Goal: Task Accomplishment & Management: Use online tool/utility

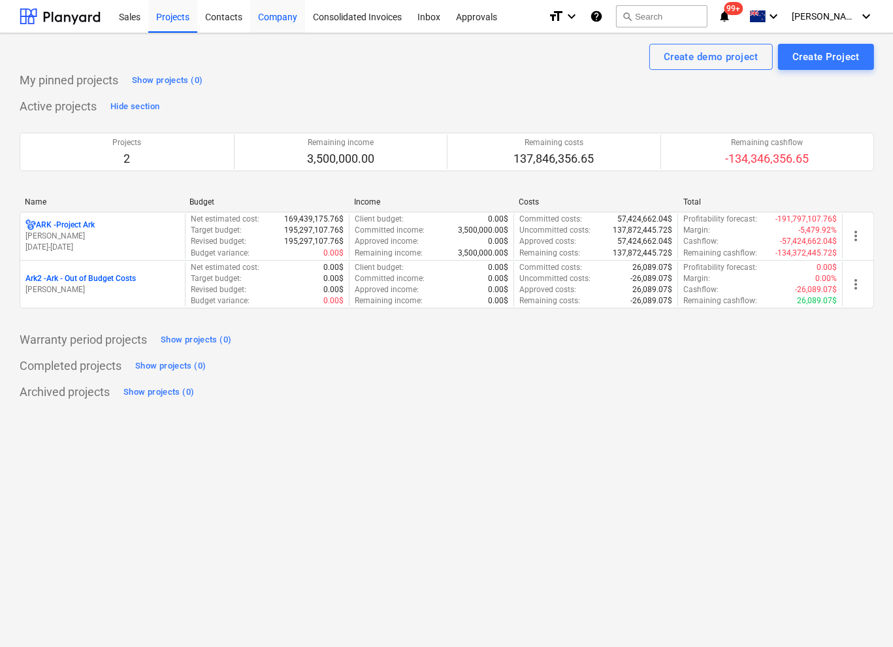
click at [274, 19] on div "Company" at bounding box center [277, 15] width 55 height 33
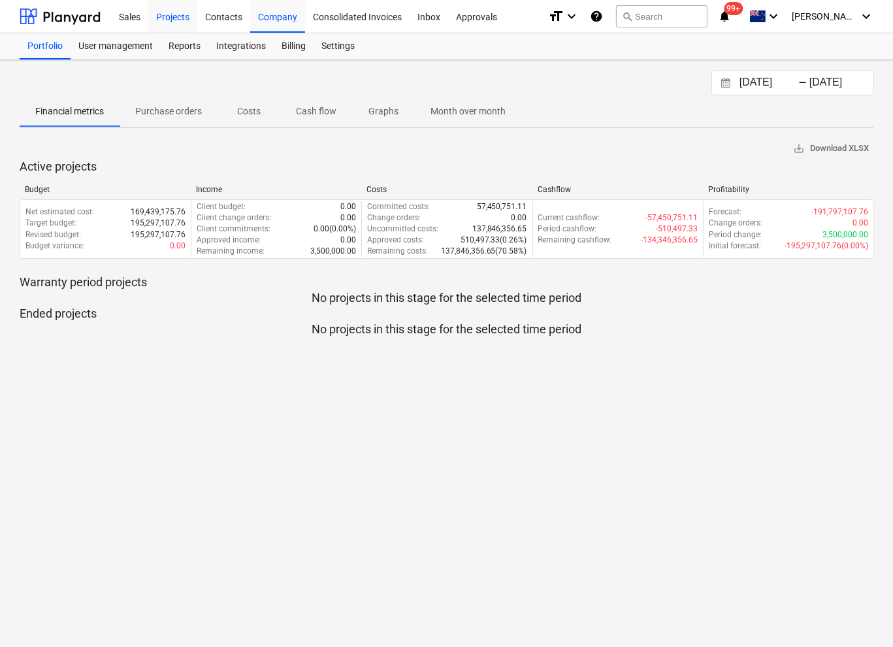
click at [179, 17] on div "Projects" at bounding box center [172, 15] width 49 height 33
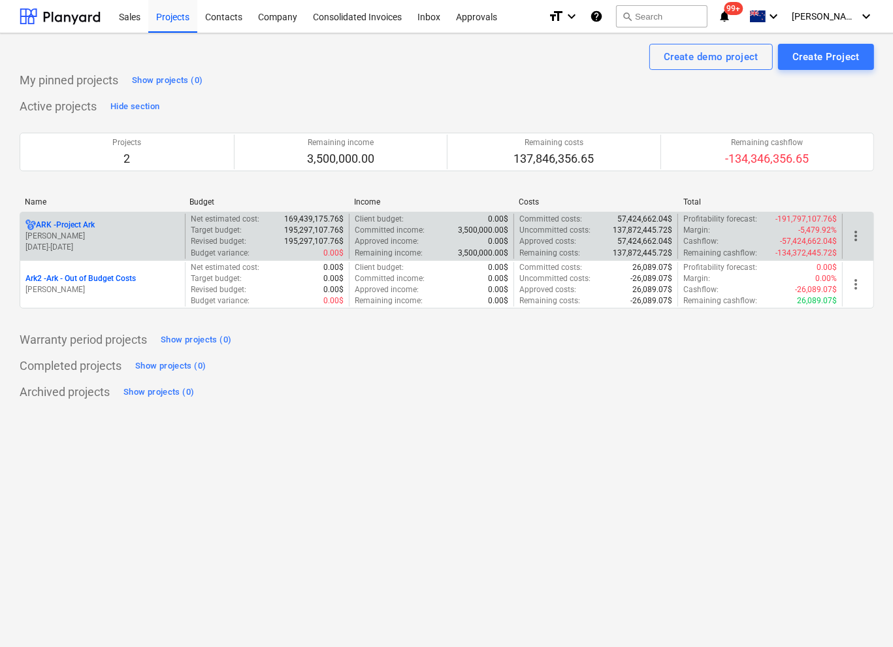
click at [95, 231] on p "[PERSON_NAME]" at bounding box center [102, 236] width 154 height 11
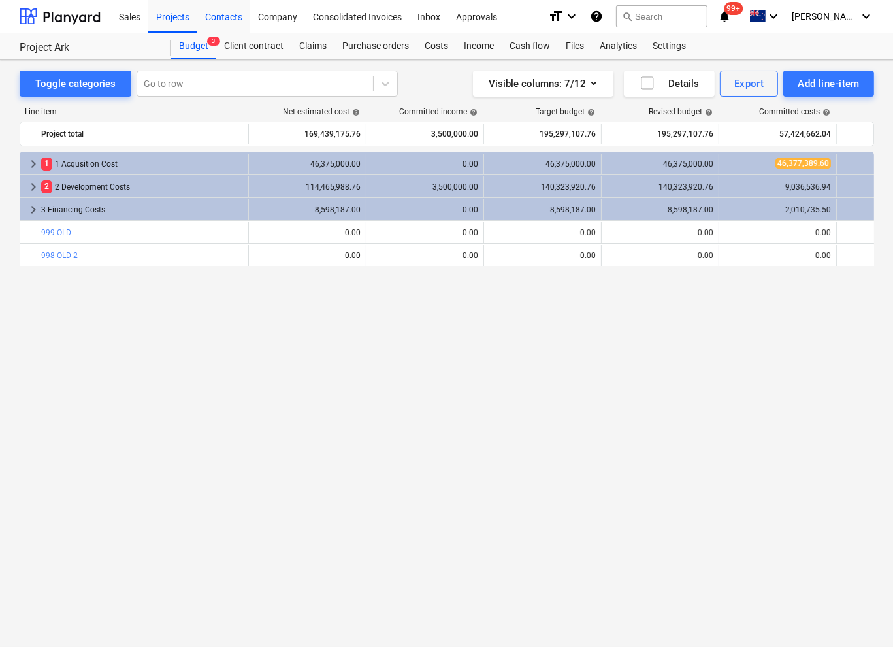
click at [237, 19] on div "Contacts" at bounding box center [223, 15] width 53 height 33
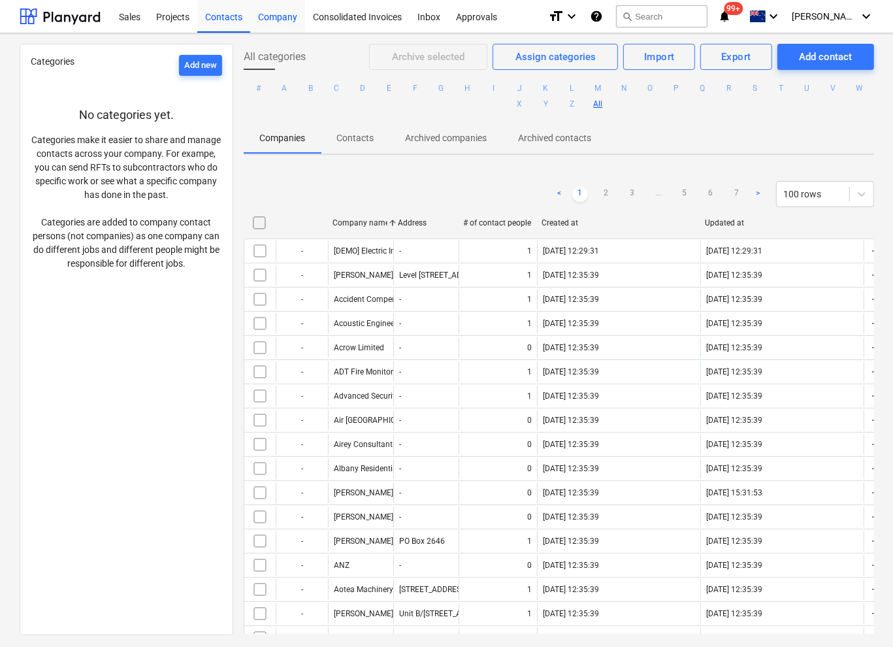
click at [286, 20] on div "Company" at bounding box center [277, 15] width 55 height 33
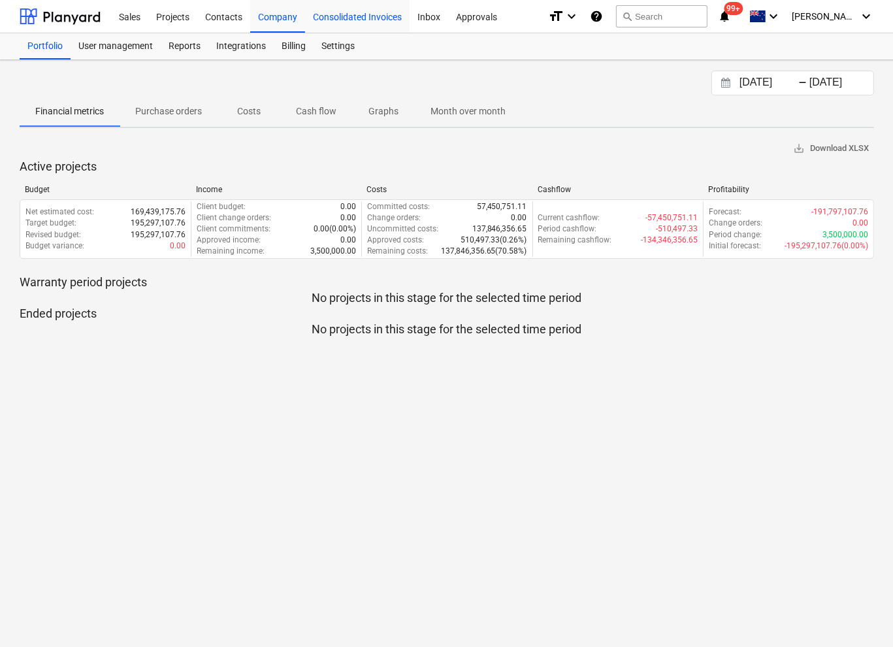
click at [340, 18] on div "Consolidated Invoices" at bounding box center [357, 15] width 105 height 33
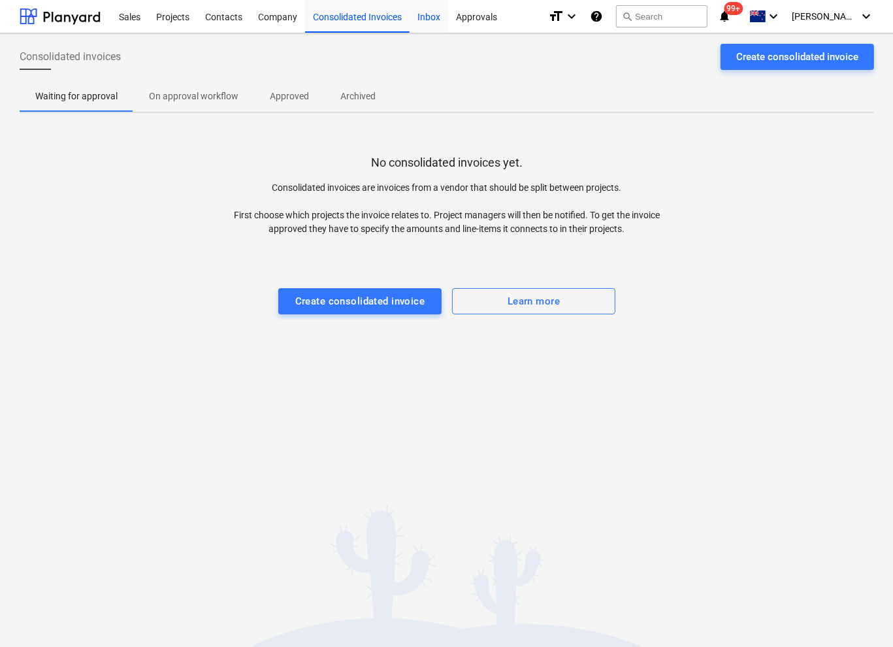
click at [436, 16] on div "Inbox" at bounding box center [429, 15] width 39 height 33
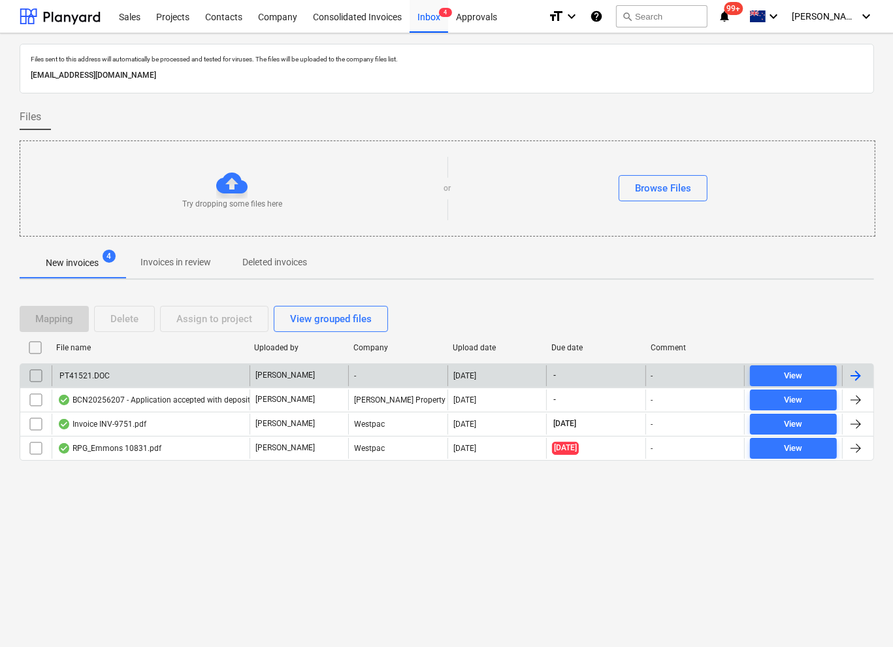
click at [92, 372] on div "PT41521.DOC" at bounding box center [84, 375] width 52 height 9
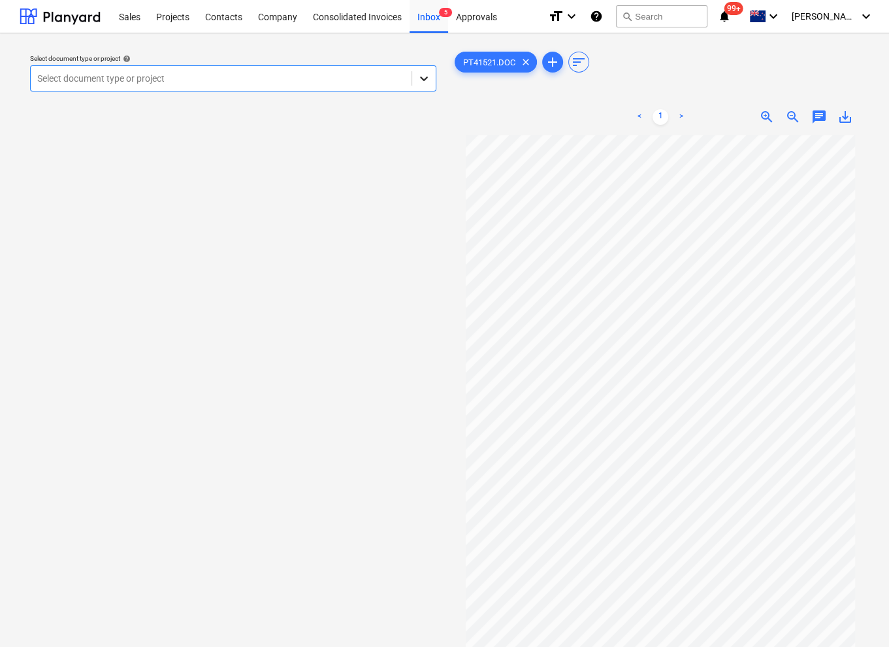
click at [418, 75] on icon at bounding box center [424, 78] width 13 height 13
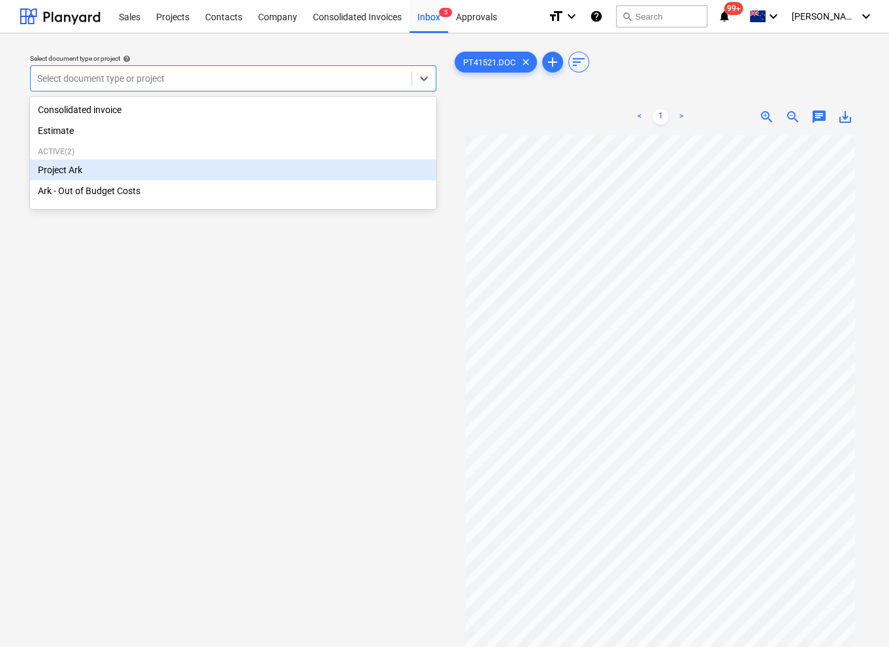
click at [86, 176] on div "Project Ark" at bounding box center [233, 169] width 406 height 21
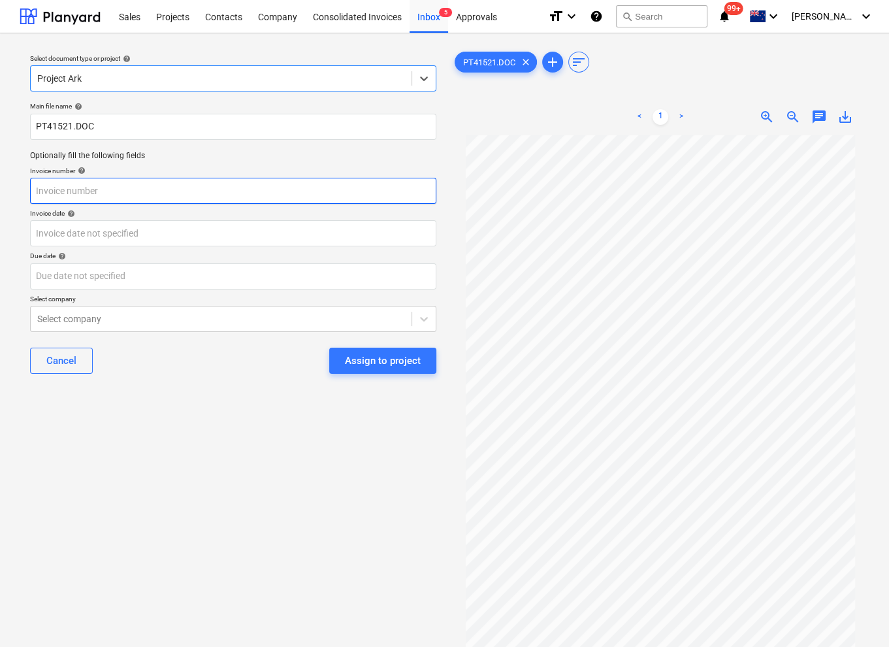
click at [116, 189] on input "text" at bounding box center [233, 191] width 406 height 26
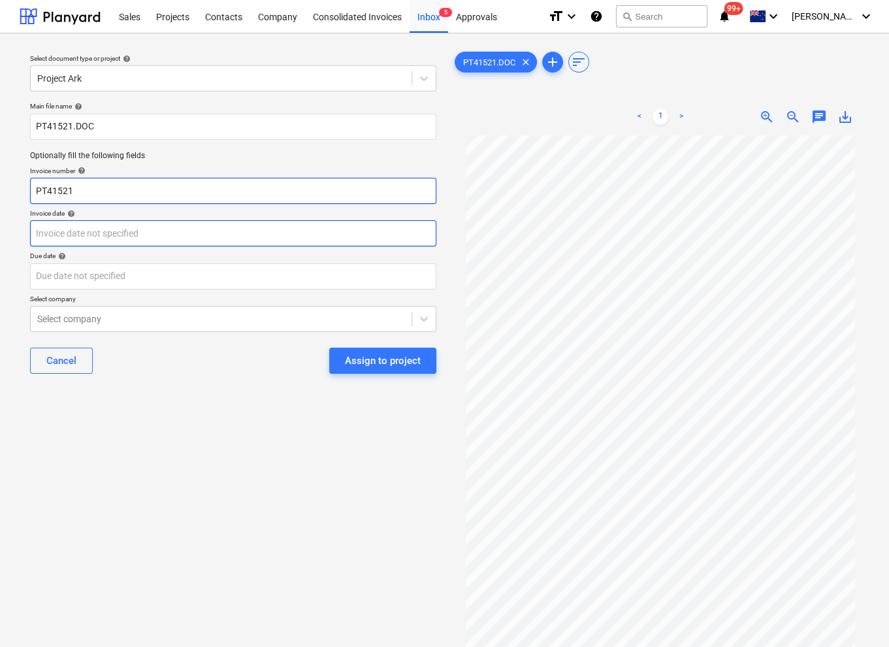
type input "PT41521"
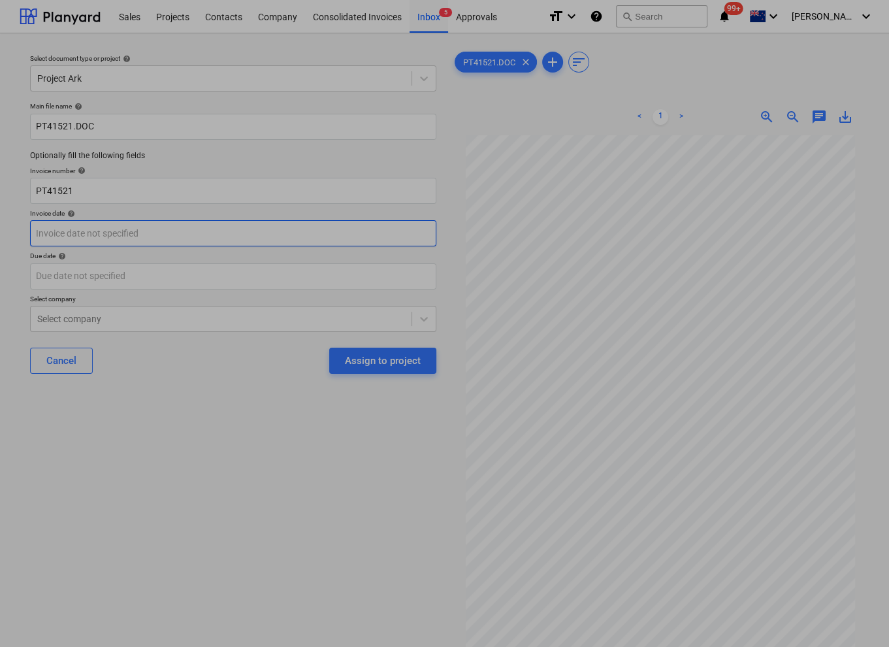
click at [107, 228] on body "This website stores cookies on your computer. These cookies are used to collect…" at bounding box center [444, 323] width 889 height 647
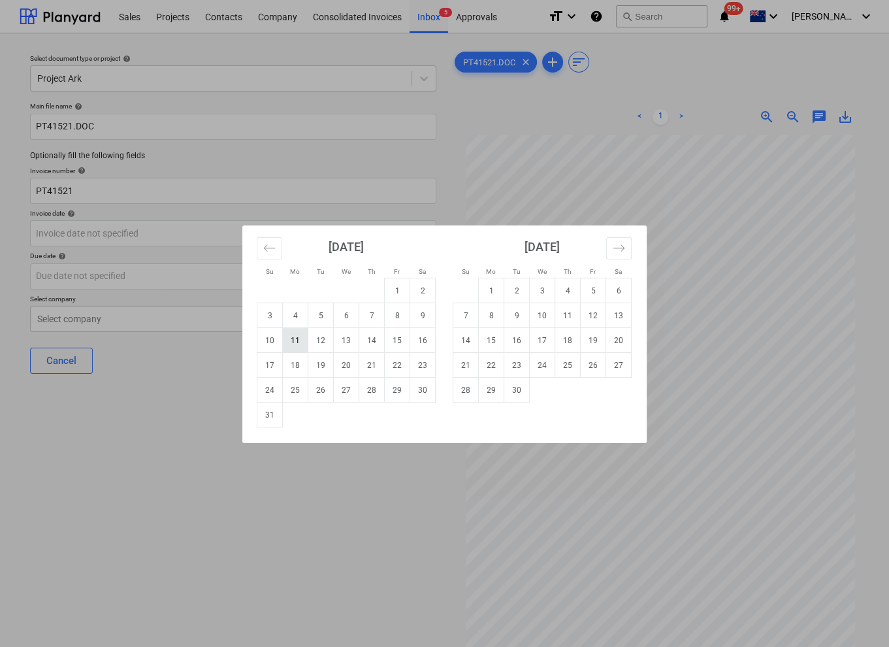
click at [303, 340] on td "11" at bounding box center [295, 340] width 25 height 25
type input "[DATE]"
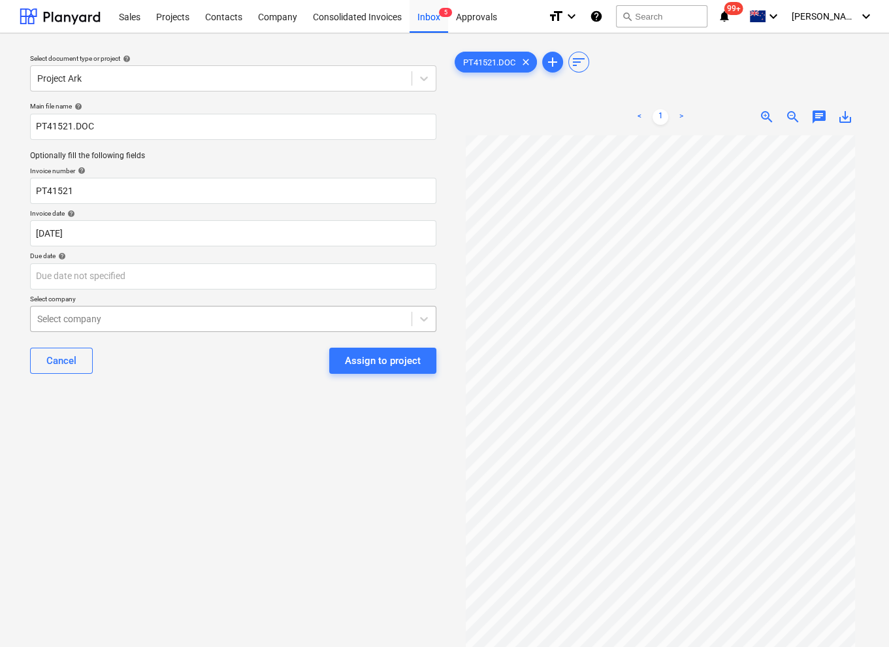
click at [137, 324] on div at bounding box center [221, 318] width 368 height 13
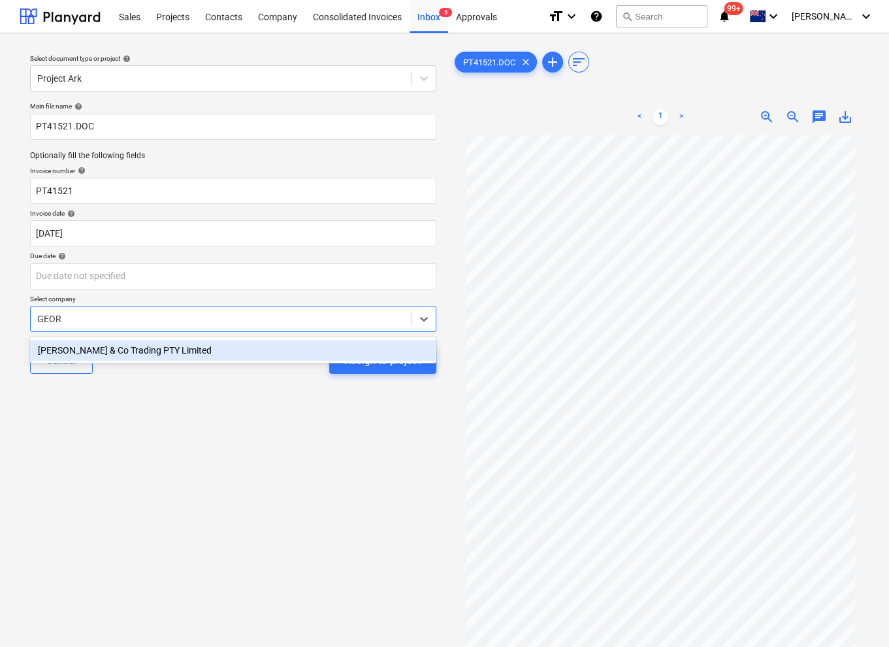
type input "[PERSON_NAME]"
click at [216, 352] on div "[PERSON_NAME] & Co Trading PTY Limited" at bounding box center [233, 350] width 406 height 21
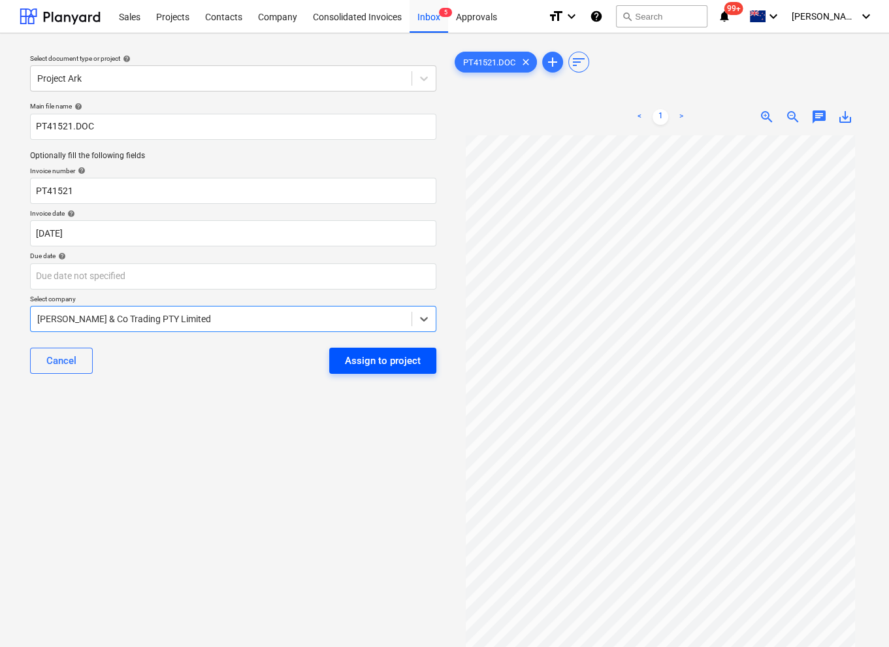
click at [370, 359] on div "Assign to project" at bounding box center [383, 360] width 76 height 17
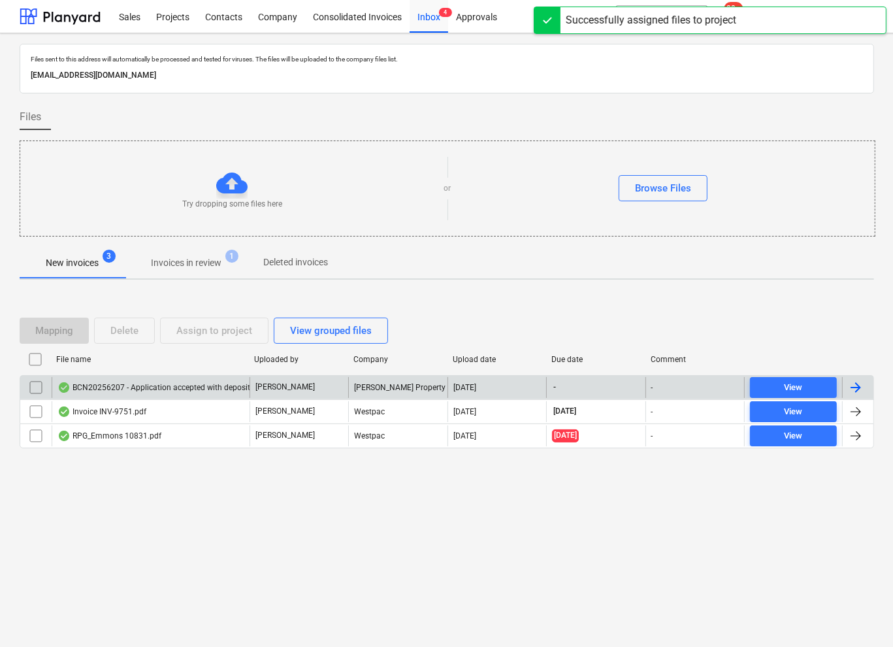
click at [197, 385] on div "BCN20256207 - Application accepted with deposit invoice.pdf" at bounding box center [174, 387] width 233 height 10
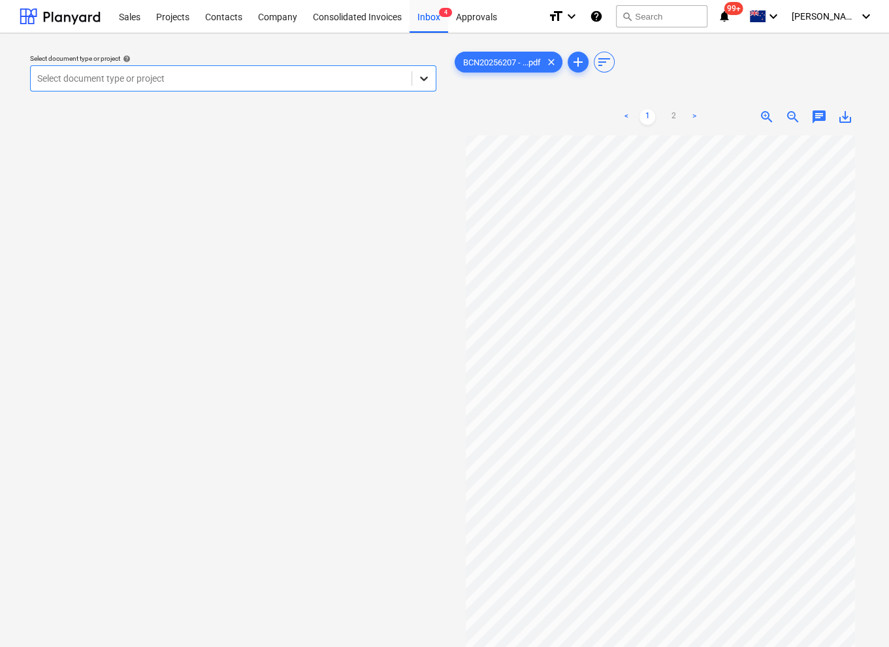
click at [416, 76] on div at bounding box center [424, 79] width 24 height 24
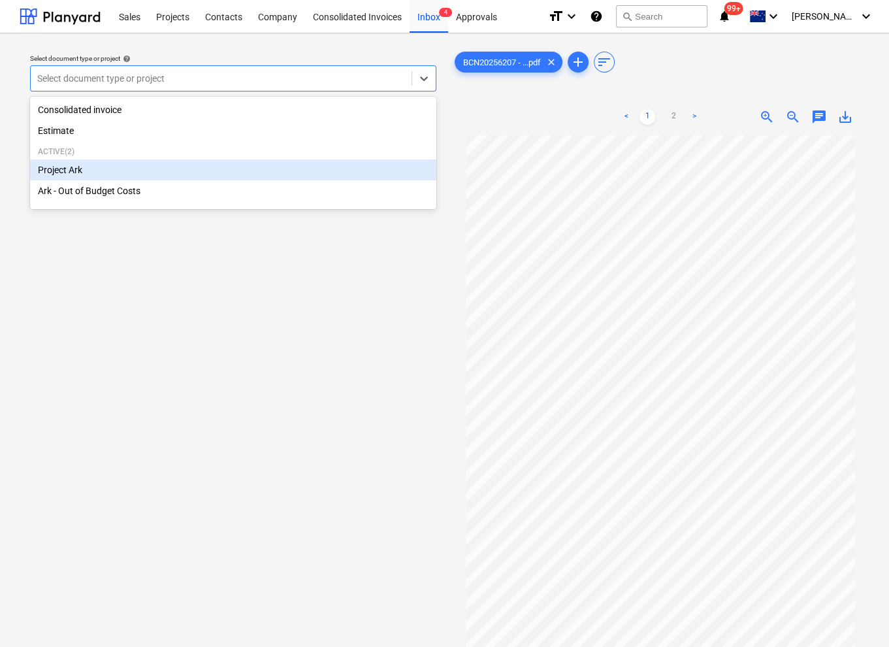
click at [58, 171] on div "Project Ark" at bounding box center [233, 169] width 406 height 21
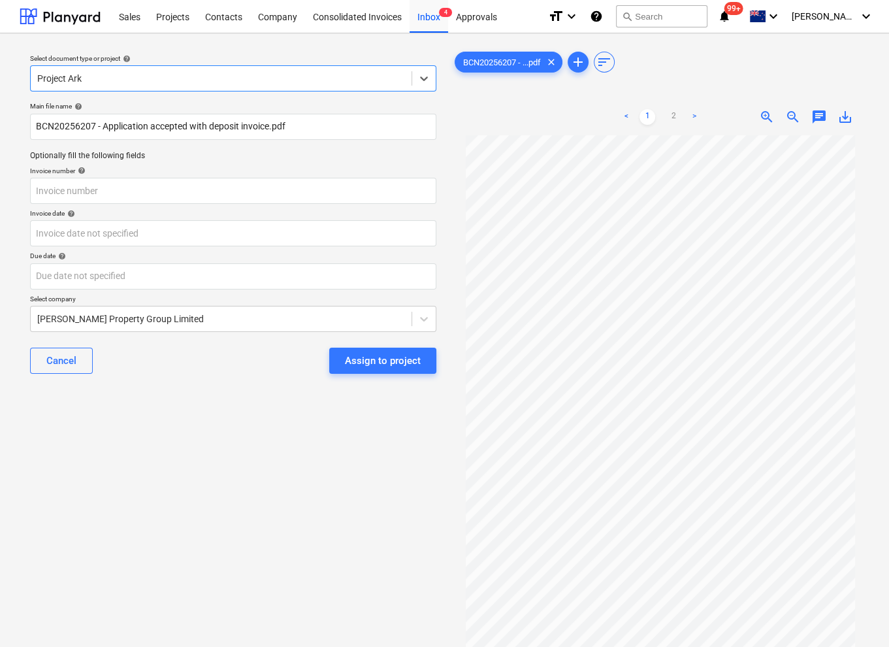
click at [697, 114] on link ">" at bounding box center [695, 117] width 16 height 16
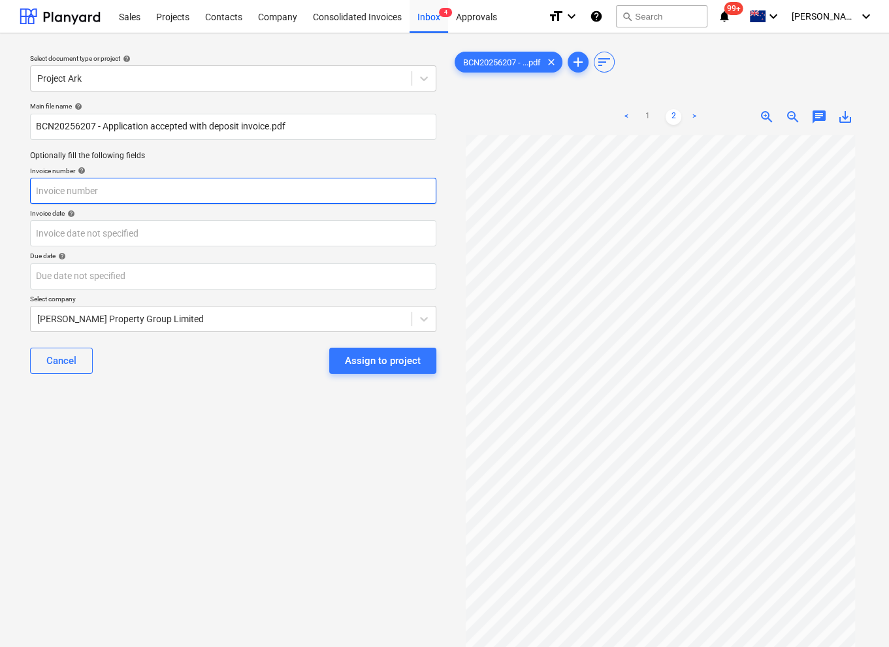
click at [124, 195] on input "text" at bounding box center [233, 191] width 406 height 26
type input "I"
type input "368825"
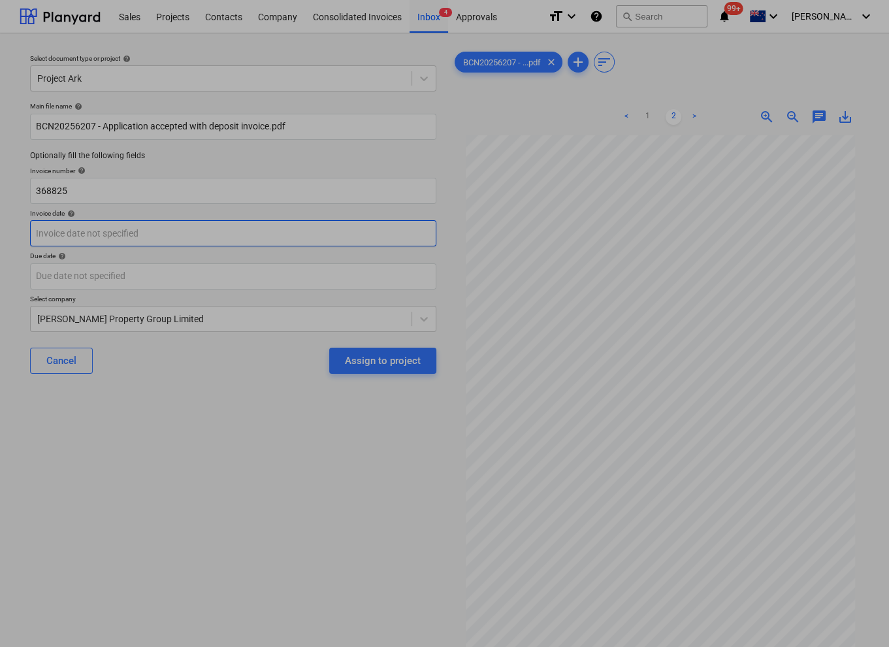
click at [120, 220] on body "This website stores cookies on your computer. These cookies are used to collect…" at bounding box center [444, 323] width 889 height 647
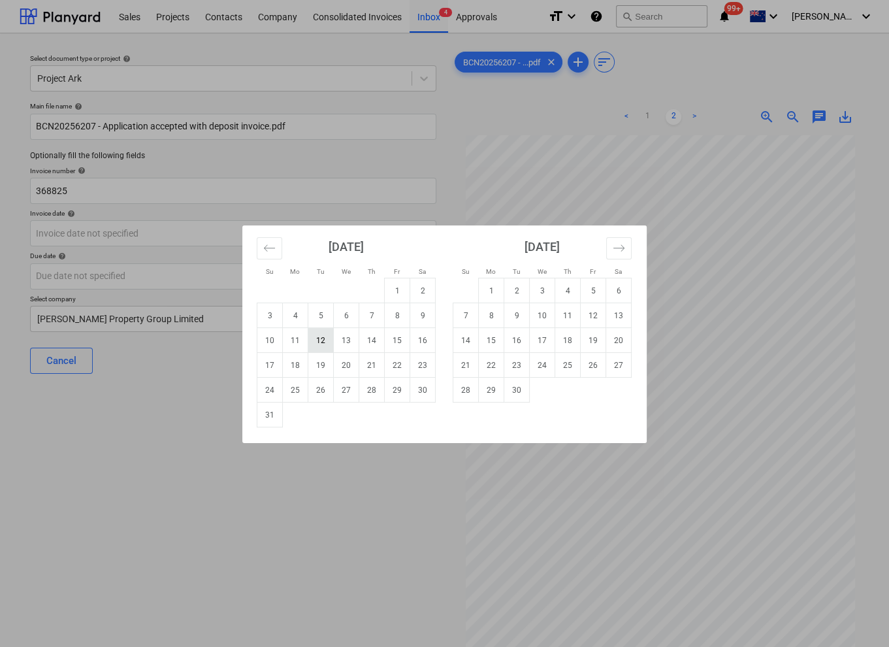
click at [317, 338] on td "12" at bounding box center [320, 340] width 25 height 25
type input "[DATE]"
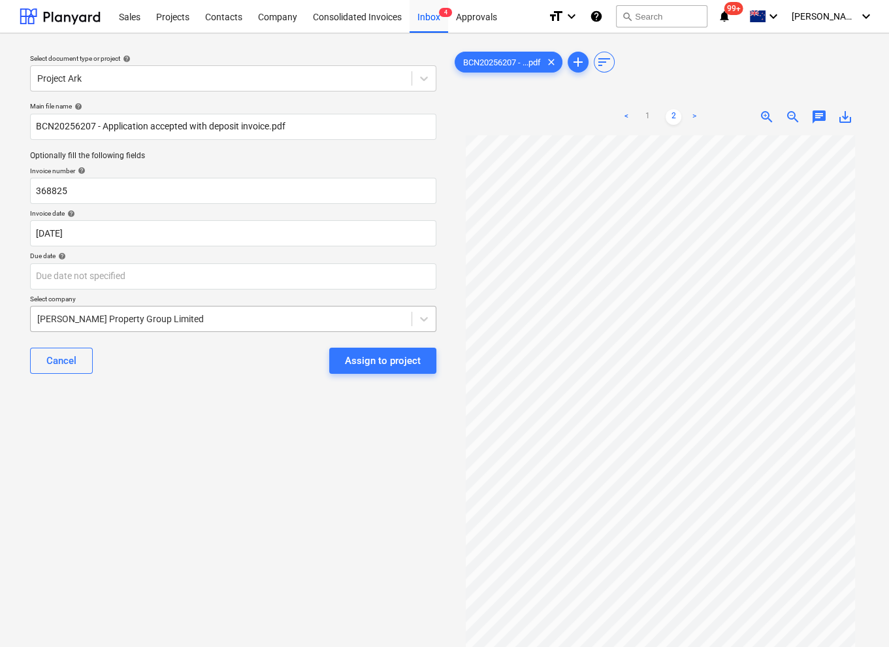
click at [157, 318] on div at bounding box center [221, 318] width 368 height 13
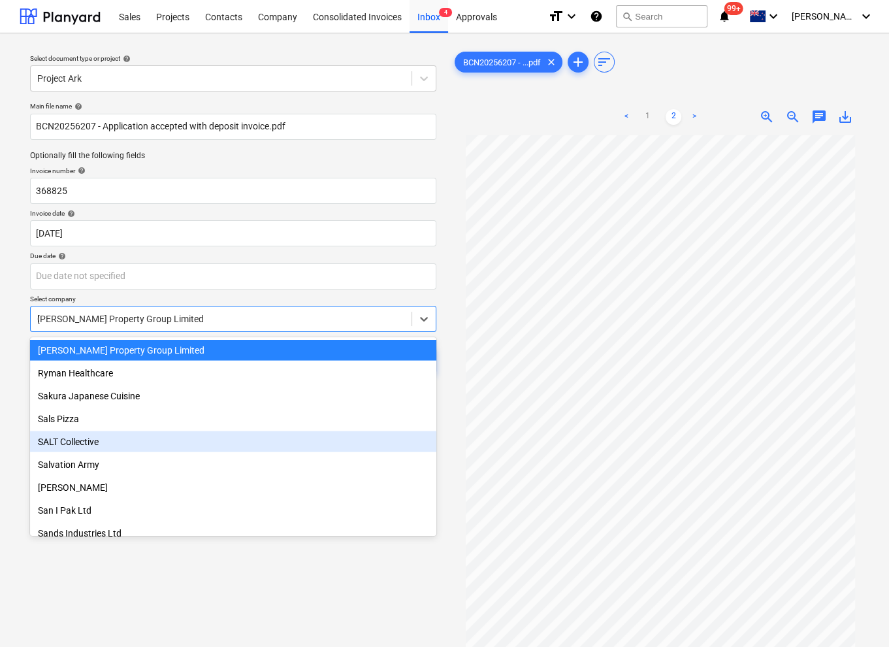
scroll to position [1451, 0]
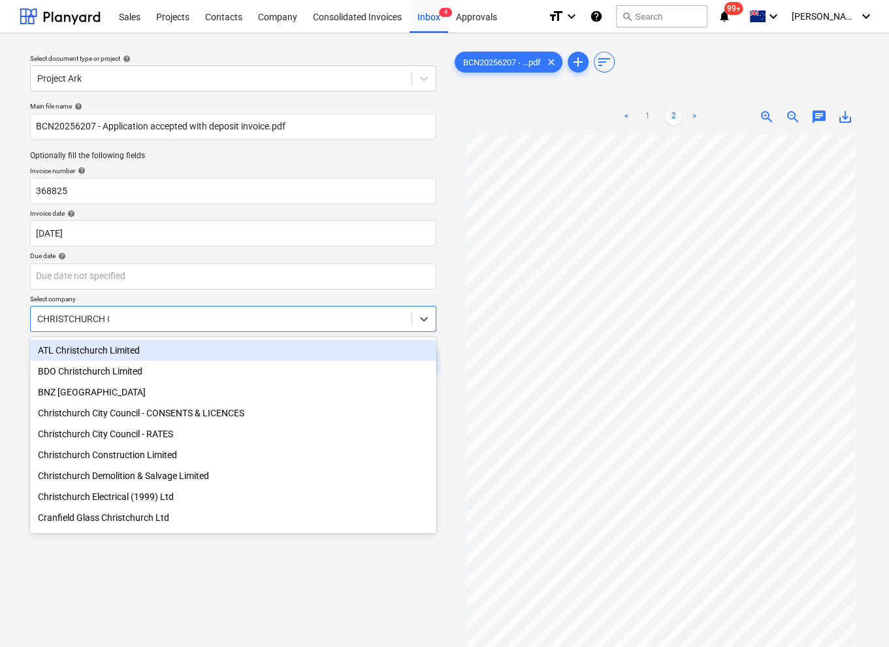
type input "CHRISTCHURCH CI"
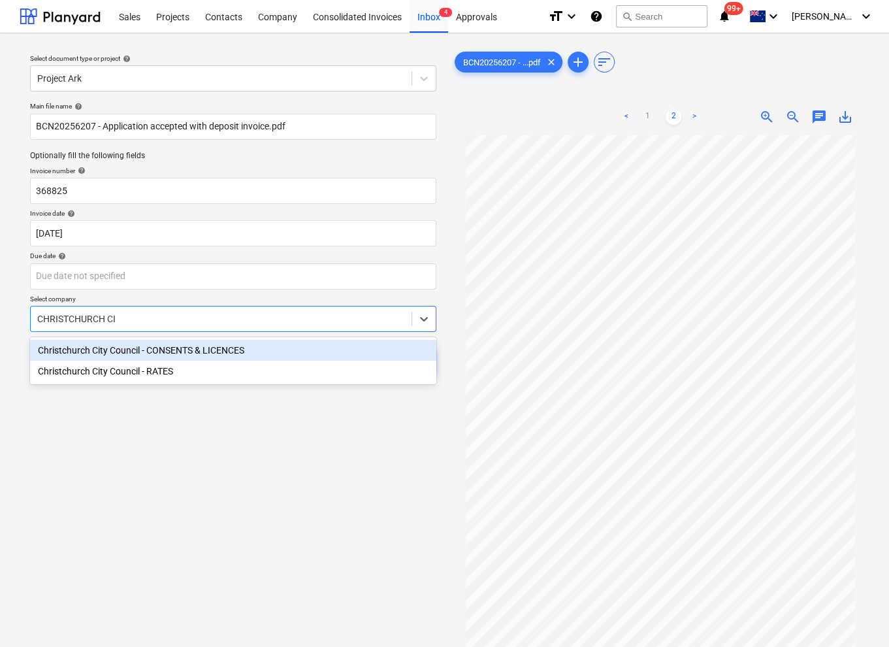
click at [225, 352] on div "Christchurch City Council - CONSENTS & LICENCES" at bounding box center [233, 350] width 406 height 21
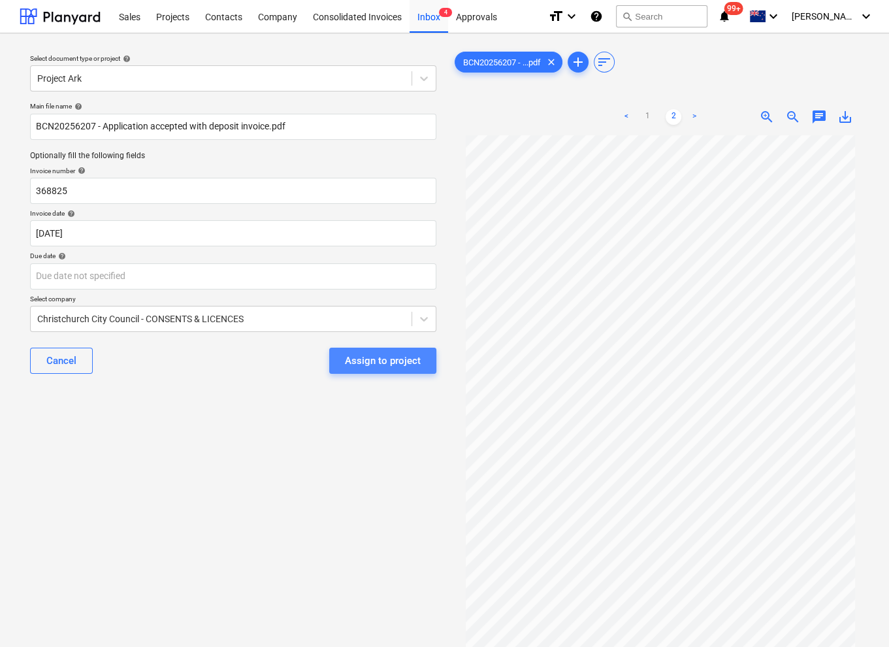
click at [396, 361] on div "Assign to project" at bounding box center [383, 360] width 76 height 17
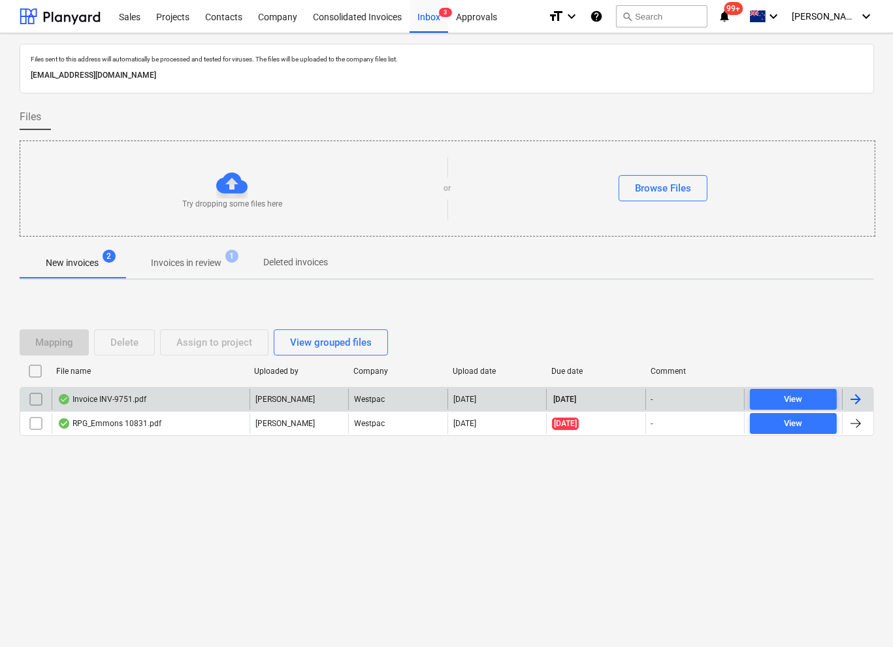
click at [188, 398] on div "Invoice INV-9751.pdf" at bounding box center [151, 399] width 198 height 21
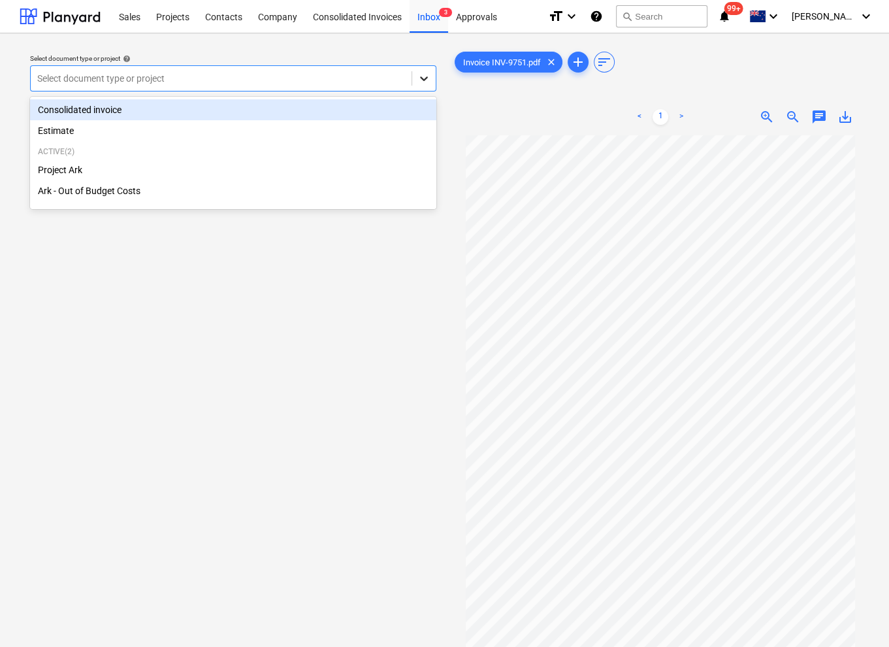
click at [429, 77] on icon at bounding box center [424, 78] width 13 height 13
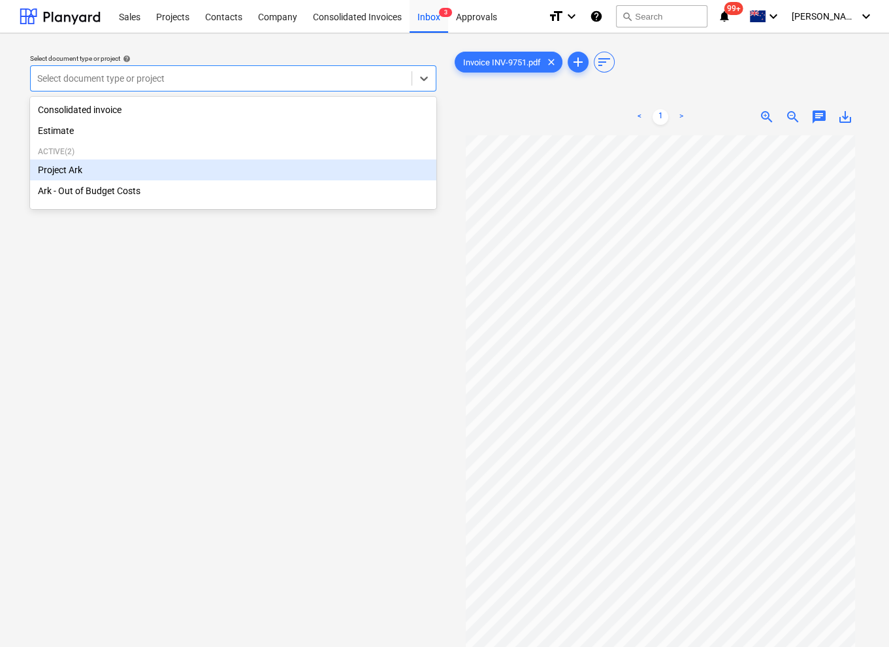
click at [105, 173] on div "Project Ark" at bounding box center [233, 169] width 406 height 21
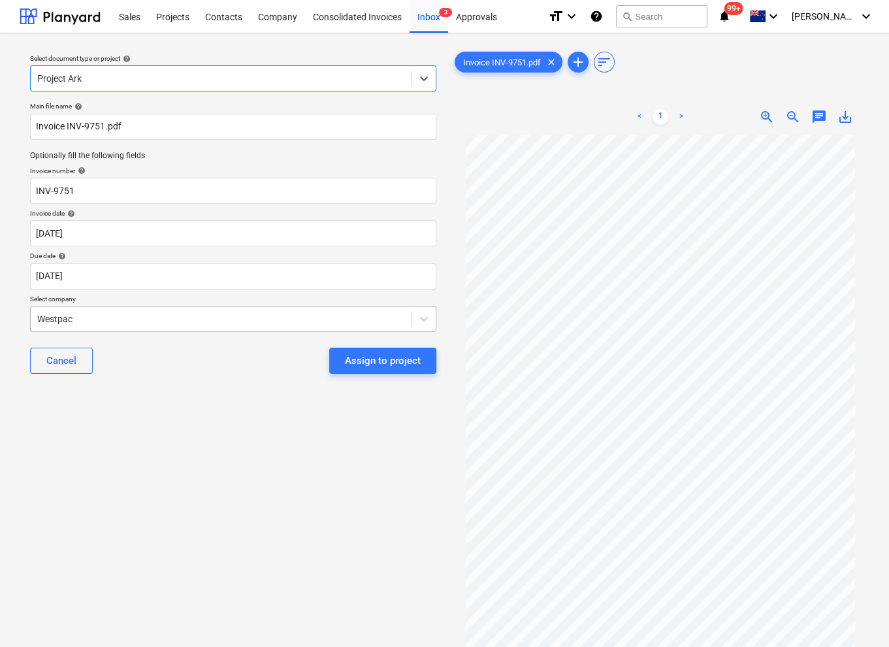
click at [372, 317] on div at bounding box center [221, 318] width 368 height 13
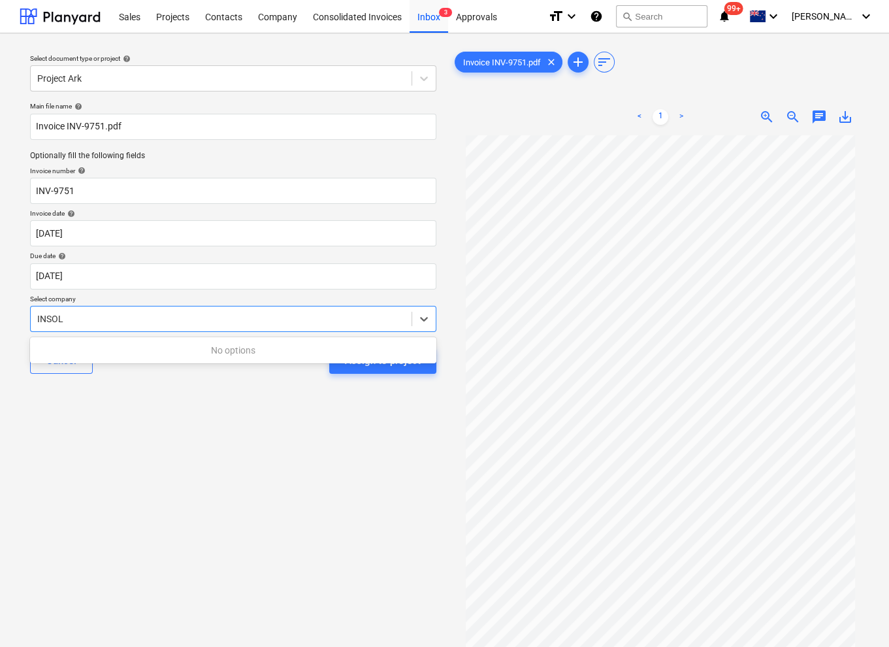
type input "INSOL"
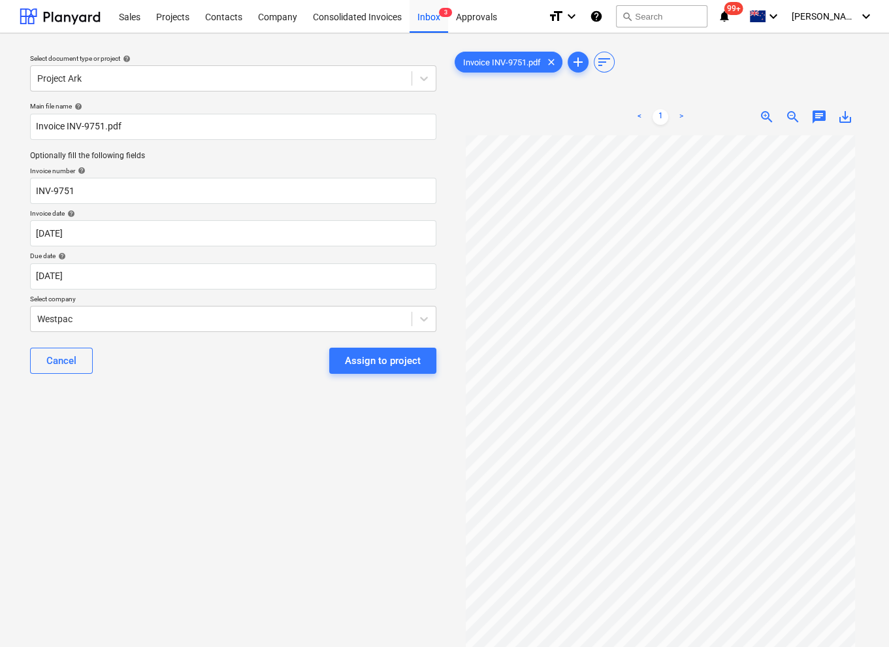
click at [163, 471] on div "Select document type or project help Project Ark Main file name help Invoice IN…" at bounding box center [233, 397] width 427 height 707
click at [69, 364] on div "Cancel" at bounding box center [61, 360] width 30 height 17
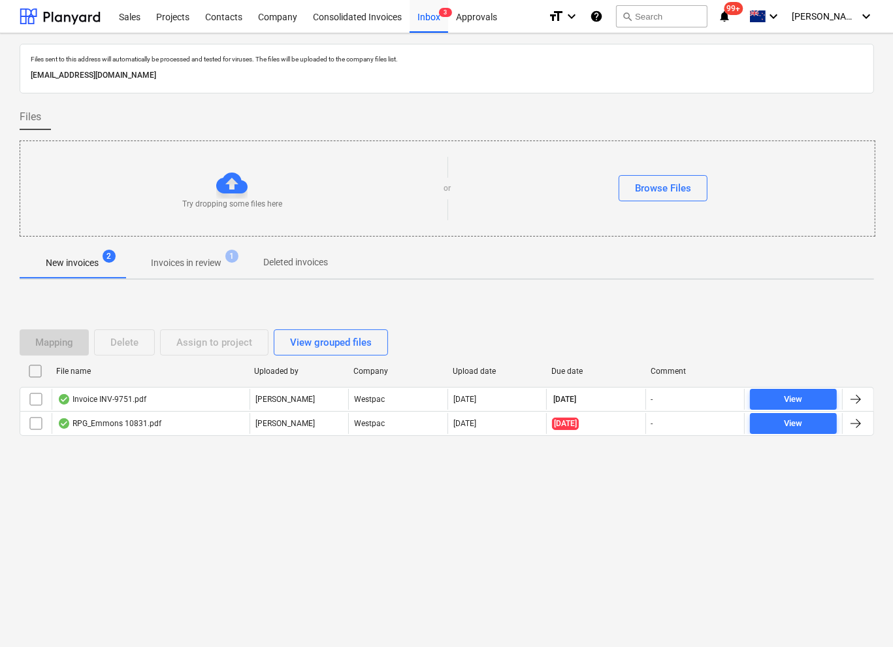
click at [196, 261] on p "Invoices in review" at bounding box center [186, 263] width 71 height 14
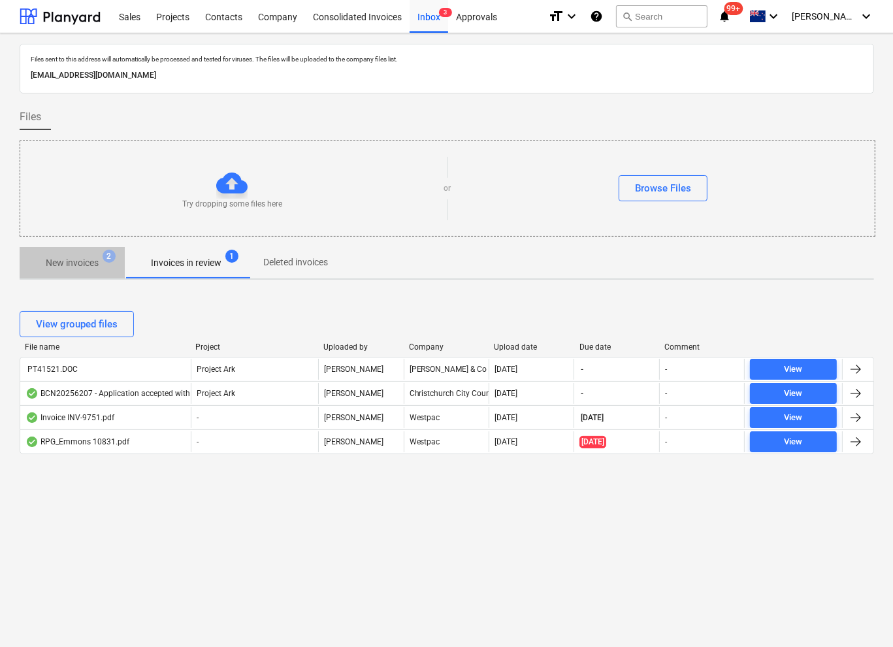
click at [80, 258] on p "New invoices" at bounding box center [72, 263] width 53 height 14
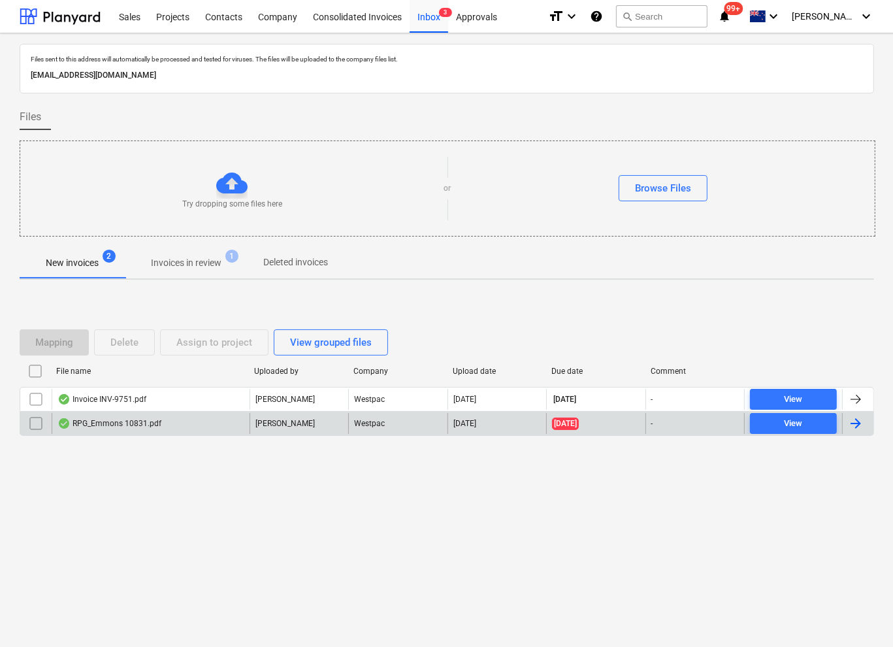
click at [294, 418] on p "[PERSON_NAME]" at bounding box center [284, 423] width 59 height 11
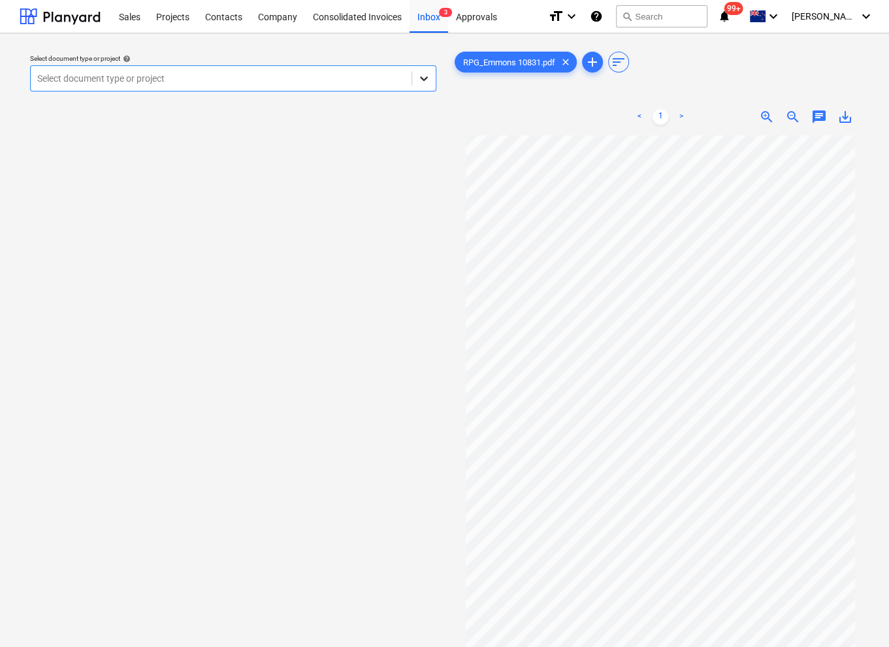
click at [429, 82] on icon at bounding box center [424, 78] width 13 height 13
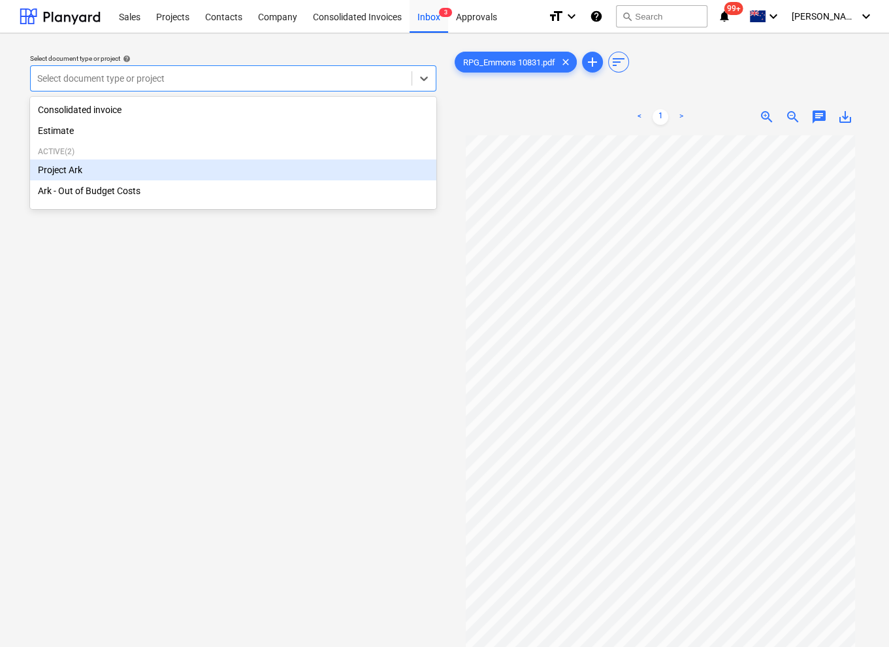
click at [101, 169] on div "Project Ark" at bounding box center [233, 169] width 406 height 21
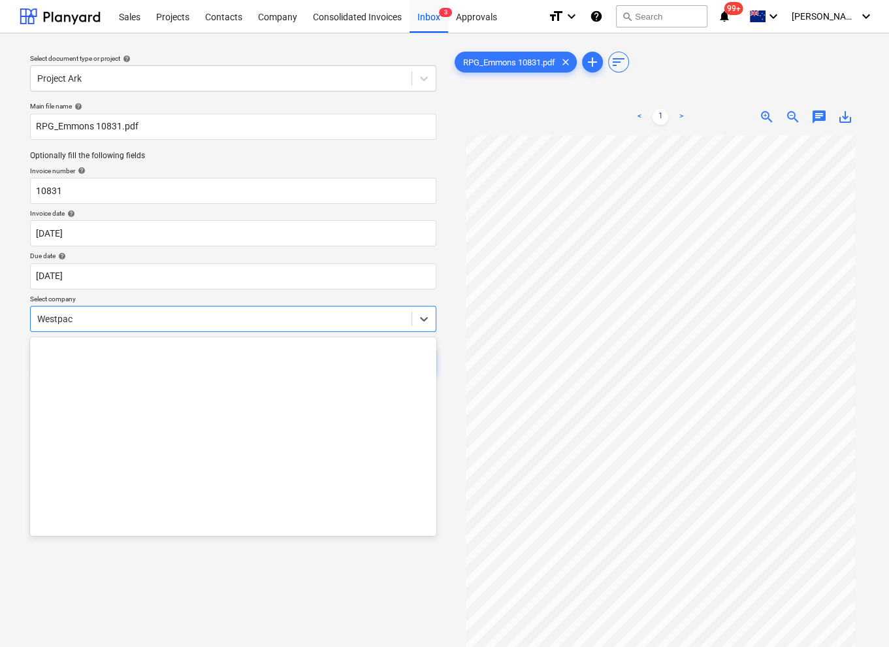
click at [170, 314] on div at bounding box center [221, 318] width 368 height 13
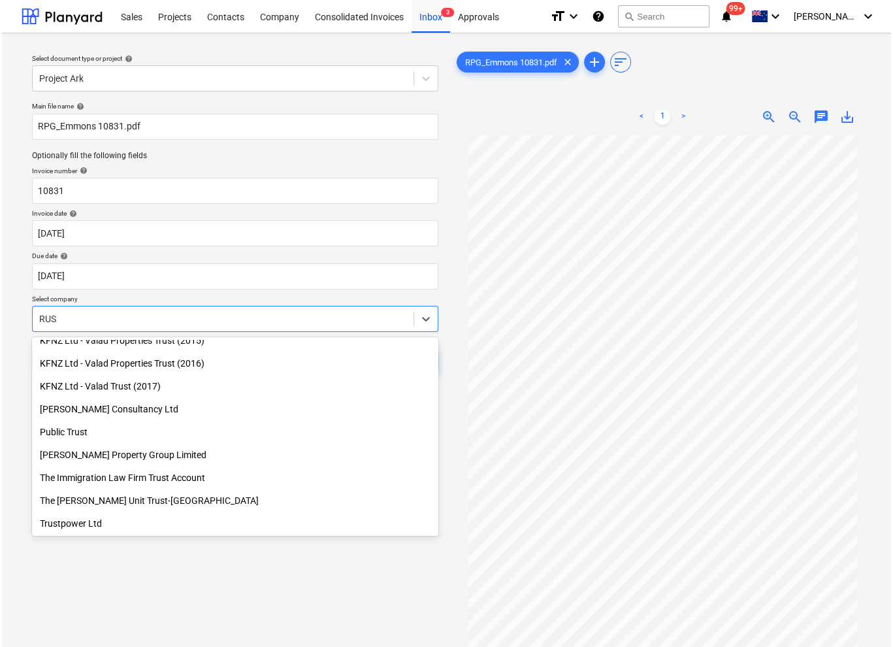
scroll to position [284, 0]
type input "[PERSON_NAME]"
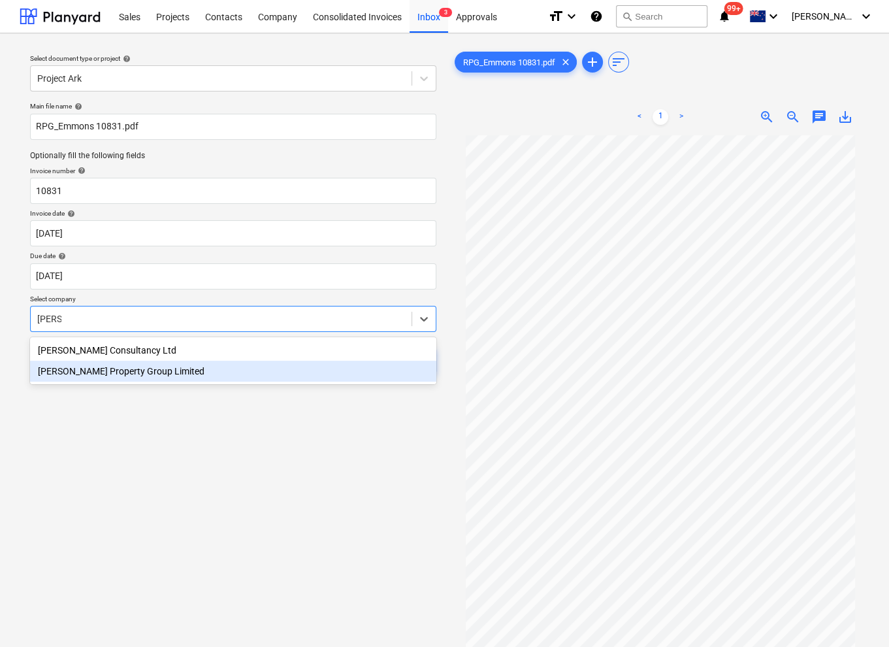
click at [176, 374] on div "[PERSON_NAME] Property Group Limited" at bounding box center [233, 371] width 406 height 21
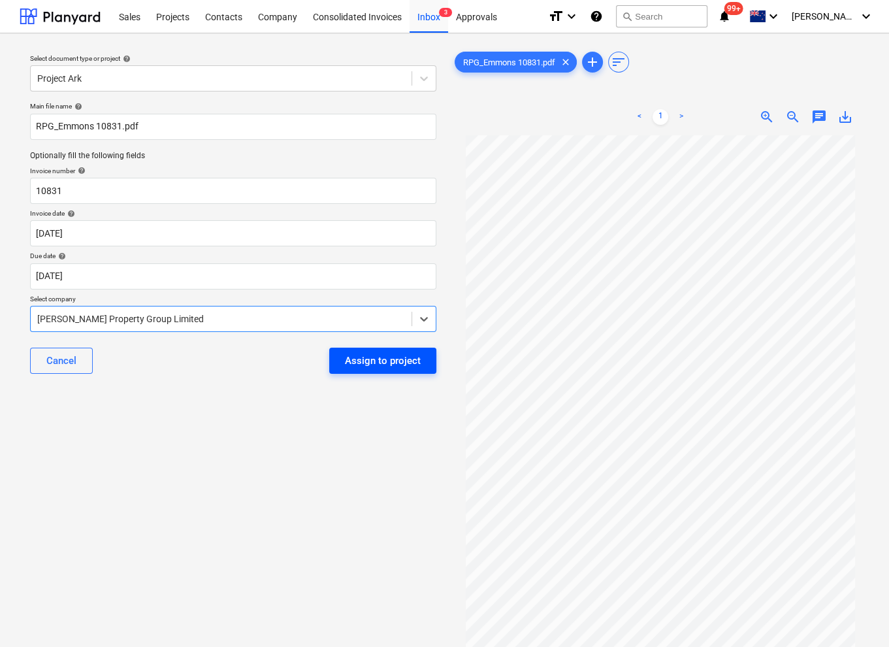
click at [383, 368] on div "Assign to project" at bounding box center [383, 360] width 76 height 17
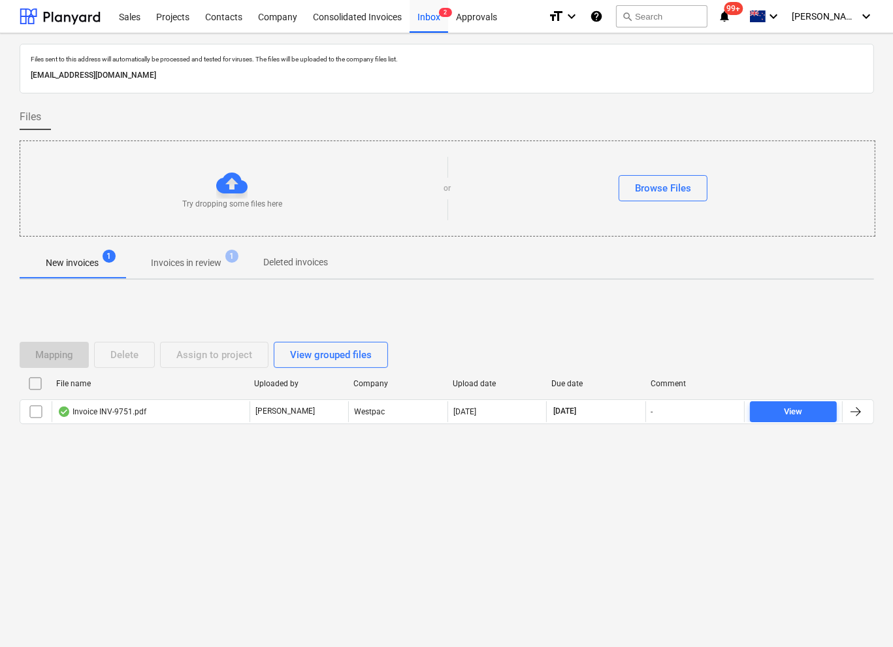
click at [258, 309] on div "Mapping Delete Assign to project View grouped files File name Uploaded by Compa…" at bounding box center [447, 388] width 855 height 196
